Goal: Use online tool/utility: Utilize a website feature to perform a specific function

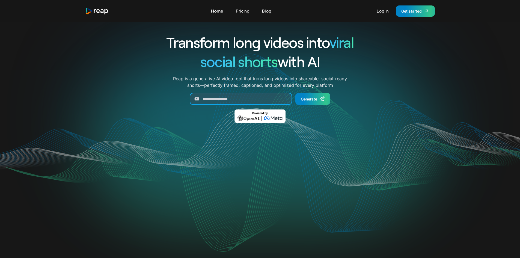
click at [243, 95] on input "Generate Form" at bounding box center [241, 99] width 102 height 12
paste input "**********"
type input "**********"
click at [320, 104] on link "Generate" at bounding box center [312, 99] width 35 height 12
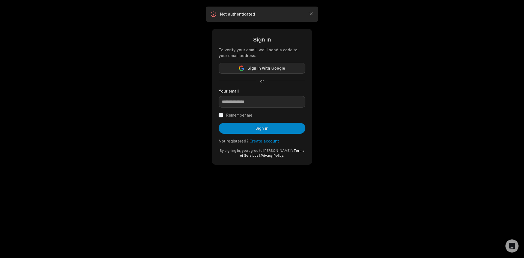
click at [254, 70] on span "Sign in with Google" at bounding box center [267, 68] width 38 height 7
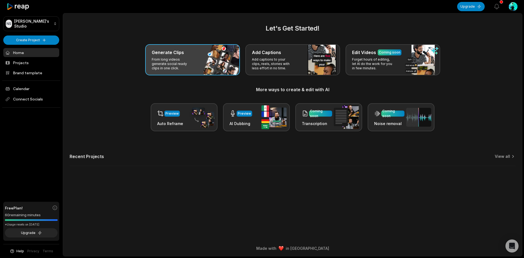
click at [180, 55] on h3 "Generate Clips" at bounding box center [168, 52] width 32 height 7
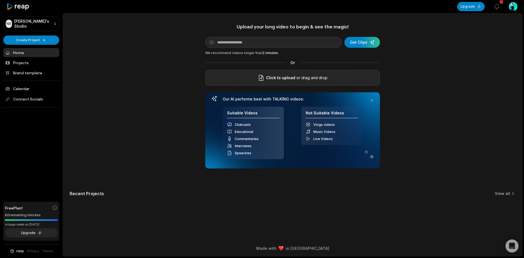
drag, startPoint x: 296, startPoint y: 76, endPoint x: 244, endPoint y: 77, distance: 51.9
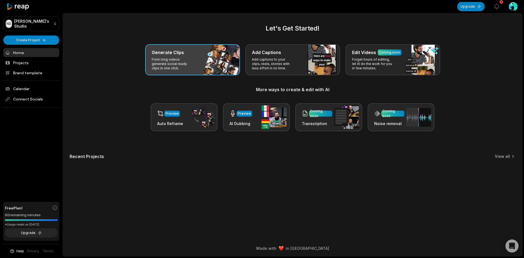
click at [209, 72] on div "Generate Clips From long videos generate social ready clips in one click." at bounding box center [192, 59] width 95 height 31
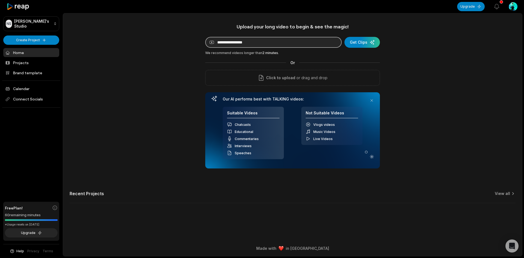
click at [256, 46] on input at bounding box center [273, 42] width 136 height 11
paste input "**********"
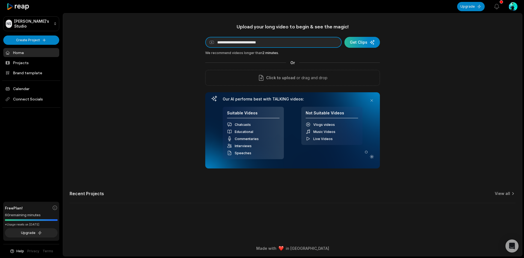
type input "**********"
click at [359, 38] on div "submit" at bounding box center [361, 42] width 35 height 11
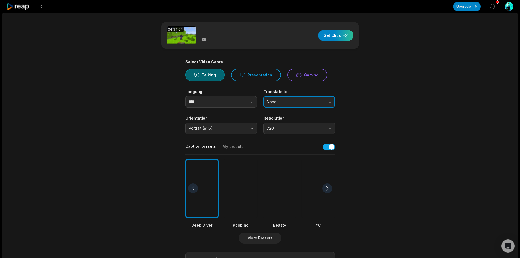
click at [321, 99] on button "None" at bounding box center [299, 101] width 72 height 11
click at [318, 102] on span "None" at bounding box center [295, 101] width 57 height 5
click at [313, 130] on span "720" at bounding box center [295, 128] width 57 height 5
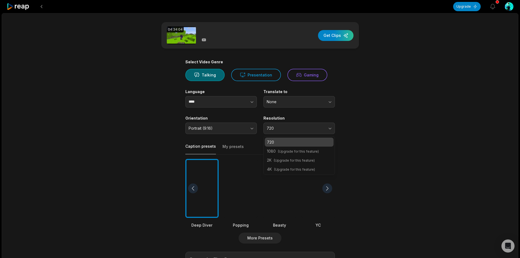
click at [315, 150] on span "(Upgrade for this feature)" at bounding box center [298, 151] width 41 height 4
click at [399, 132] on div "04:34:04 ​ Get Clips Select Video Genre Talking Presentation Gaming Language **…" at bounding box center [260, 202] width 517 height 379
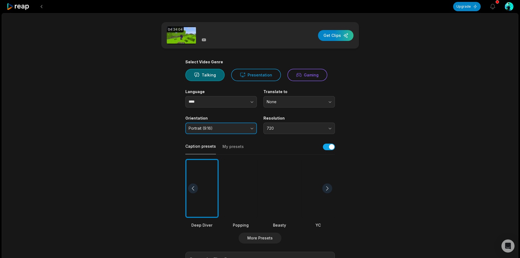
click at [207, 132] on button "Portrait (9:16)" at bounding box center [221, 128] width 72 height 11
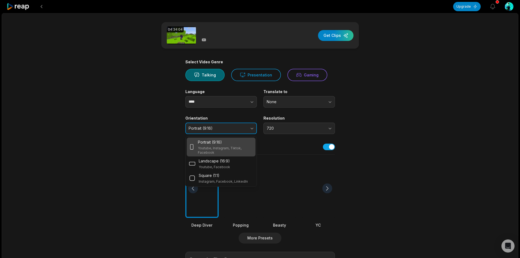
click at [227, 127] on span "Portrait (9:16)" at bounding box center [217, 128] width 57 height 5
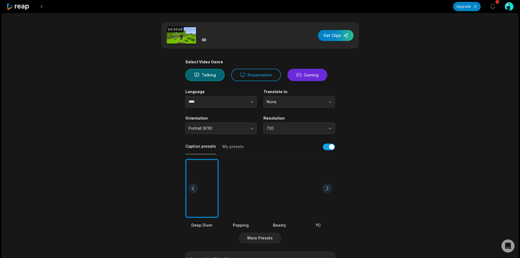
click at [296, 77] on icon at bounding box center [298, 75] width 5 height 6
click at [247, 81] on button "Presentation" at bounding box center [256, 75] width 50 height 12
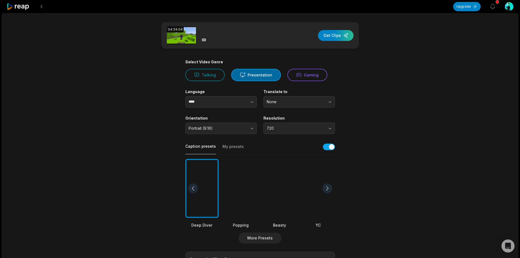
click at [350, 89] on main "04:34:04 ​ Get Clips Select Video Genre Talking Presentation Gaming Language **…" at bounding box center [260, 188] width 264 height 332
click at [304, 77] on button "Gaming" at bounding box center [307, 75] width 40 height 12
click at [243, 73] on icon at bounding box center [242, 75] width 5 height 4
click at [215, 70] on button "Talking" at bounding box center [204, 75] width 39 height 12
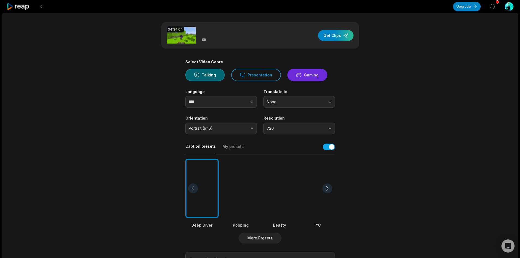
click at [303, 79] on button "Gaming" at bounding box center [307, 75] width 40 height 12
click at [338, 34] on div "button" at bounding box center [335, 35] width 35 height 11
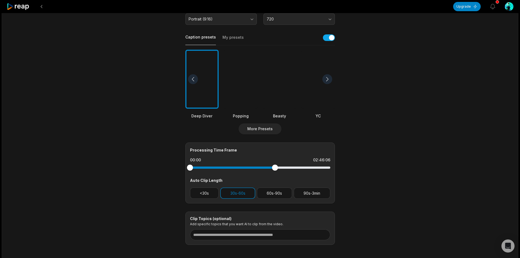
drag, startPoint x: 331, startPoint y: 167, endPoint x: 266, endPoint y: 162, distance: 65.2
click at [266, 162] on div "Processing Time Frame 00:00 02:46:06 Auto Clip Length <30s 30s-60s 60s-90s 90s-…" at bounding box center [260, 172] width 150 height 61
drag, startPoint x: 189, startPoint y: 168, endPoint x: 237, endPoint y: 177, distance: 49.0
click at [237, 177] on div "Processing Time Frame 01:33:03 02:28:30 Auto Clip Length <30s 30s-60s 60s-90s 9…" at bounding box center [260, 172] width 150 height 61
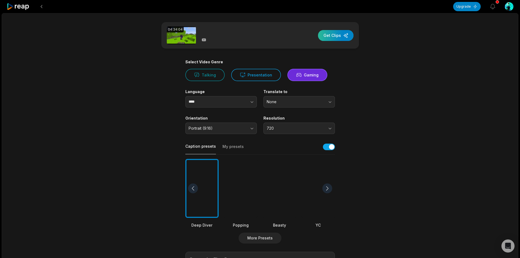
click at [331, 37] on div "button" at bounding box center [335, 35] width 35 height 11
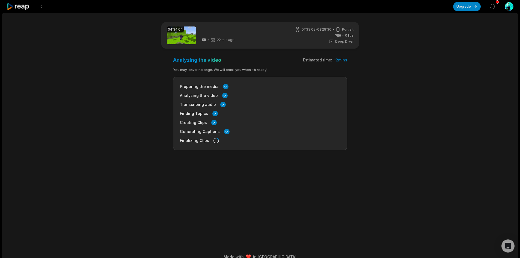
scroll to position [8, 0]
